Goal: Find specific page/section: Find specific page/section

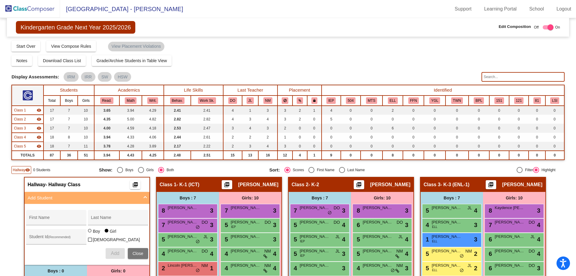
click at [44, 12] on img at bounding box center [30, 9] width 60 height 18
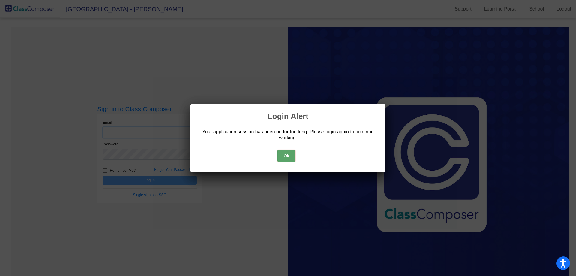
type input "[EMAIL_ADDRESS][DOMAIN_NAME]"
click at [284, 151] on button "Ok" at bounding box center [286, 156] width 18 height 12
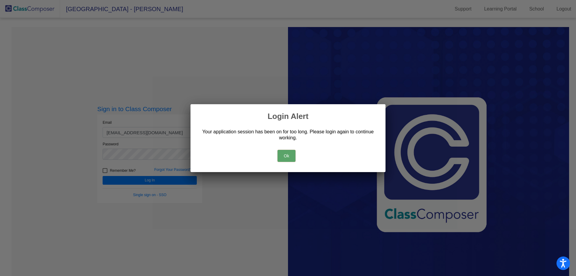
click at [291, 156] on button "Ok" at bounding box center [286, 156] width 18 height 12
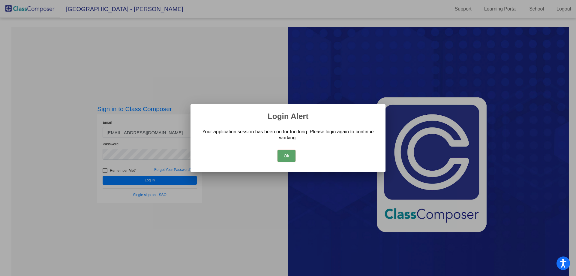
click at [291, 156] on button "Ok" at bounding box center [286, 156] width 18 height 12
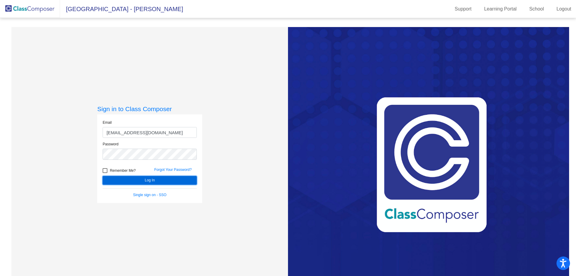
click at [136, 178] on button "Log In" at bounding box center [150, 180] width 94 height 9
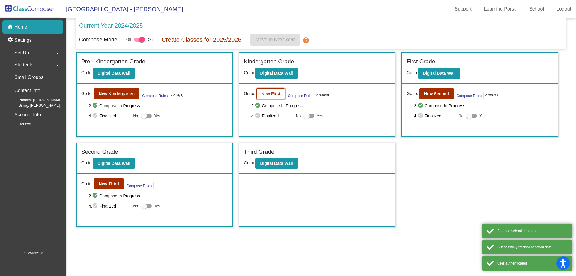
click at [263, 91] on b "New First" at bounding box center [270, 93] width 19 height 5
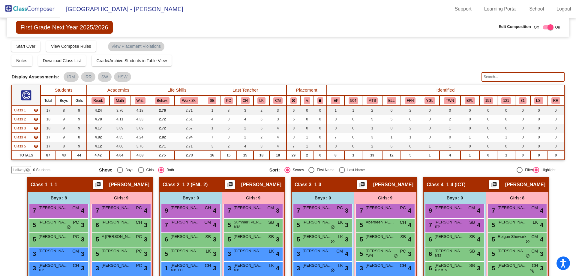
click at [497, 79] on input "text" at bounding box center [522, 77] width 83 height 10
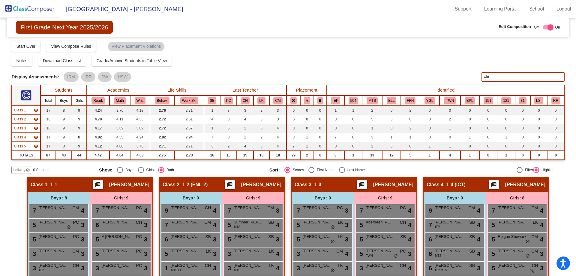
type input "wick"
click at [483, 74] on input "wick" at bounding box center [522, 77] width 83 height 10
